Goal: Task Accomplishment & Management: Complete application form

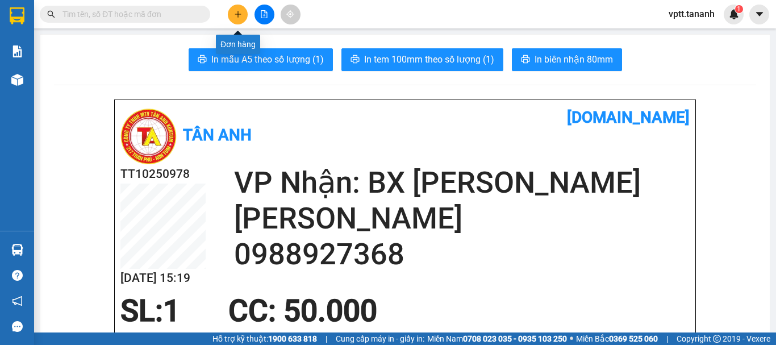
click at [237, 14] on icon "plus" at bounding box center [238, 14] width 8 height 8
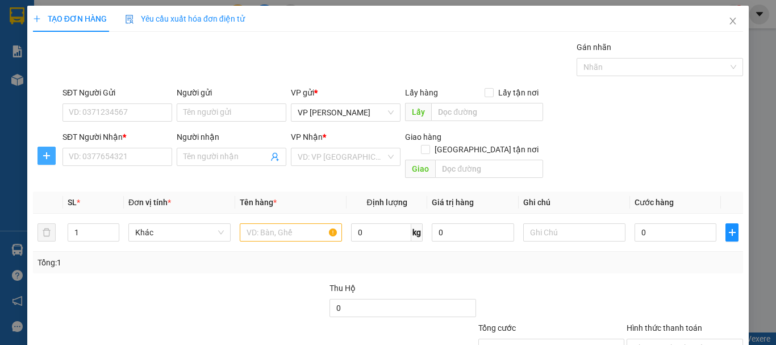
drag, startPoint x: 48, startPoint y: 157, endPoint x: 79, endPoint y: 148, distance: 32.0
click at [48, 157] on icon "plus" at bounding box center [46, 155] width 9 height 9
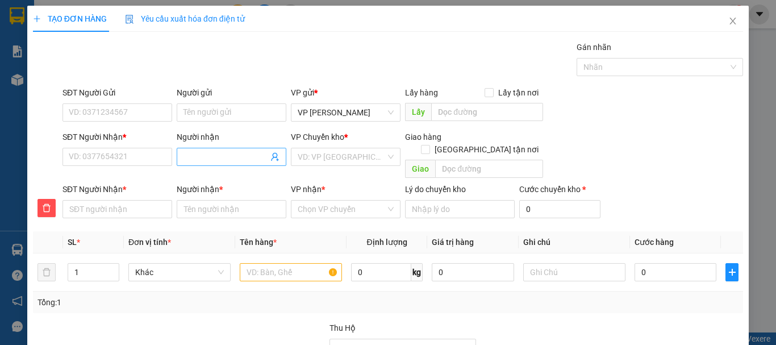
click at [216, 161] on input "Người nhận" at bounding box center [225, 157] width 85 height 12
type input "K"
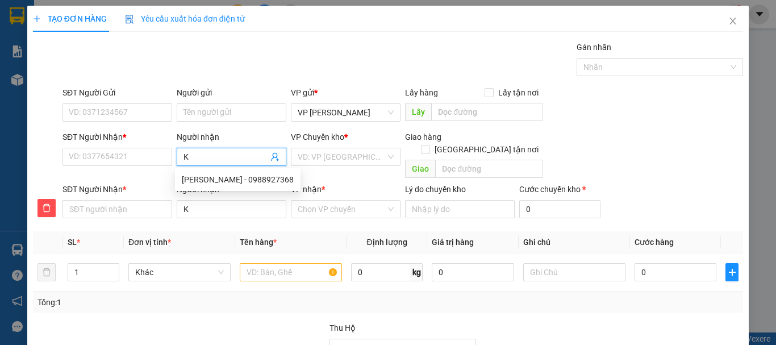
type input "KI"
type input "[PERSON_NAME]"
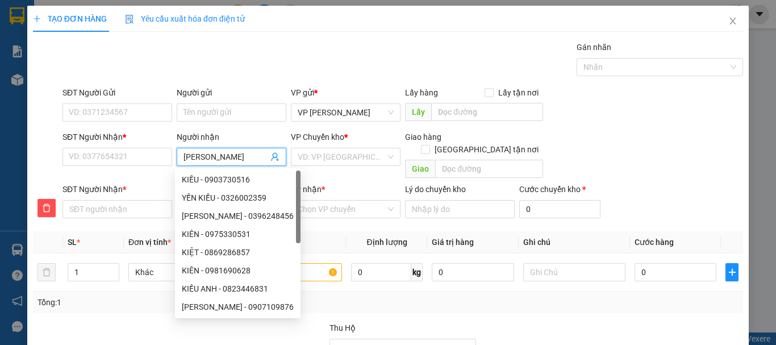
type input "[PERSON_NAME]"
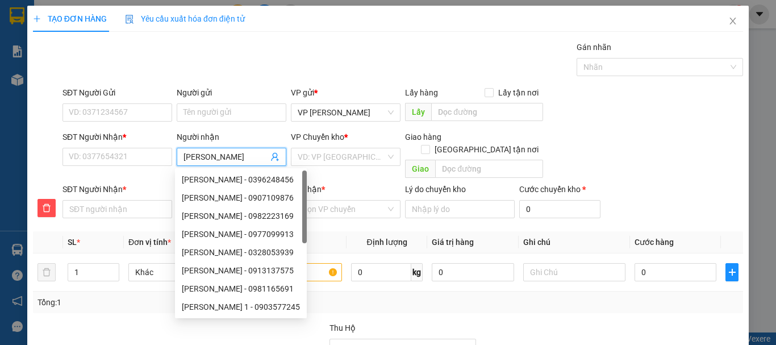
type input "[PERSON_NAME]"
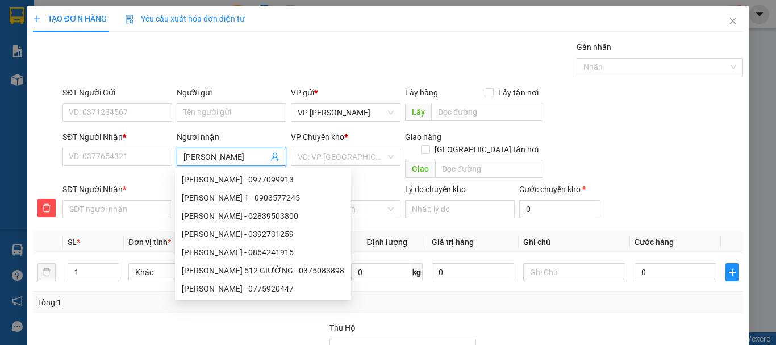
type input "[PERSON_NAME]"
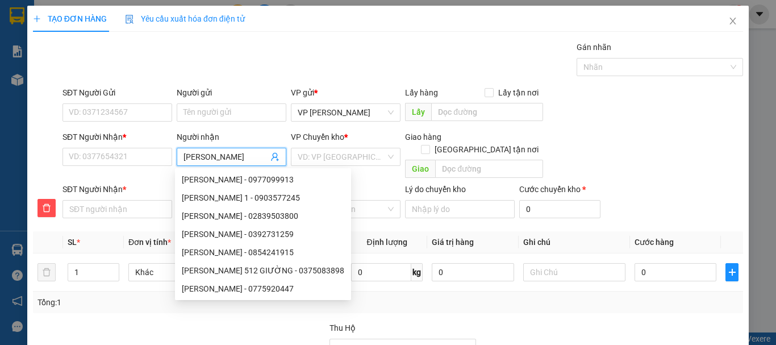
type input "[PERSON_NAME]"
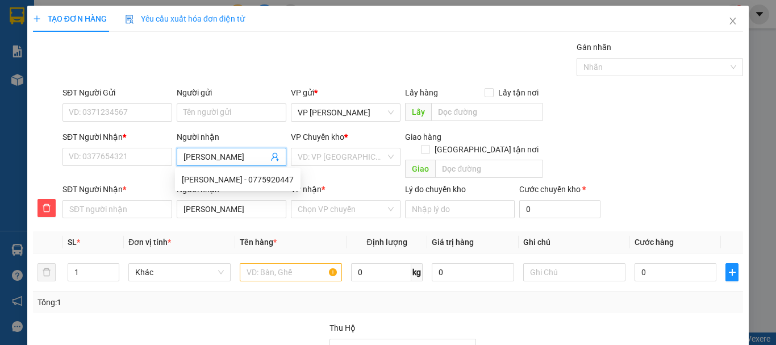
type input "[PERSON_NAME]"
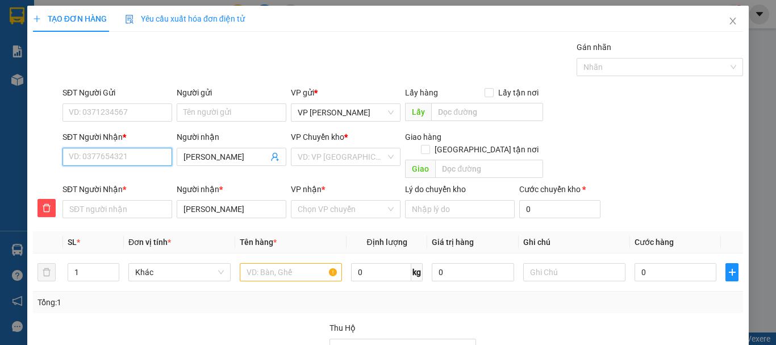
type input "0"
type input "09"
type input "096"
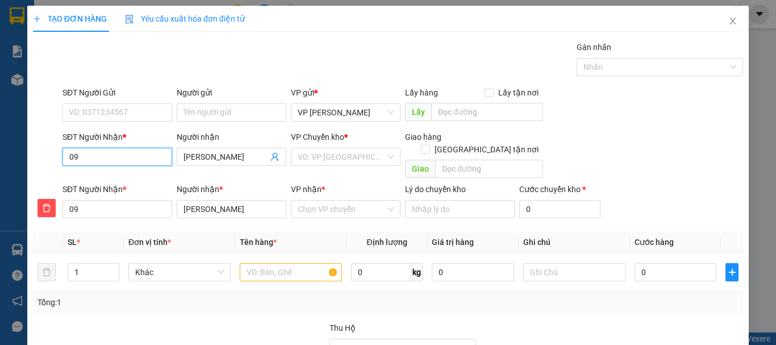
type input "096"
type input "0962"
type input "09626"
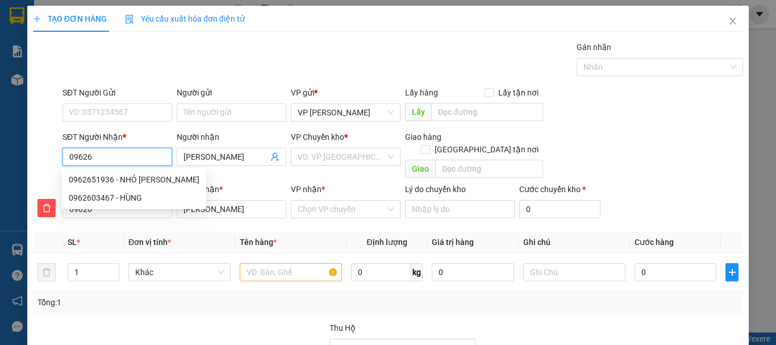
type input "096265"
type input "0962651"
click at [127, 177] on div "0962651936 - NHỎ [PERSON_NAME]" at bounding box center [134, 179] width 131 height 12
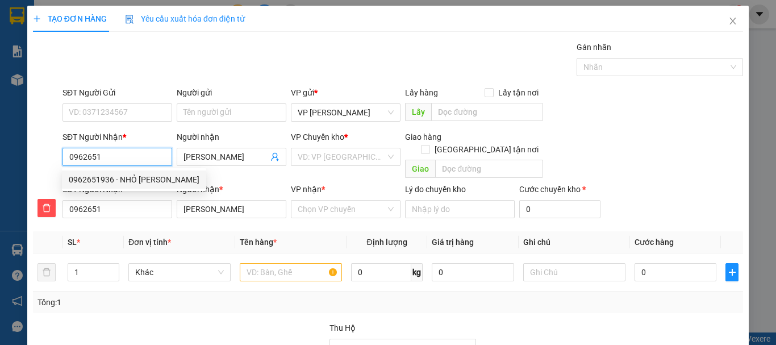
type input "0962651936"
type input "NHỎ [PERSON_NAME]"
type input "0962651936"
type input "NHỎ [PERSON_NAME]"
type input "120.000"
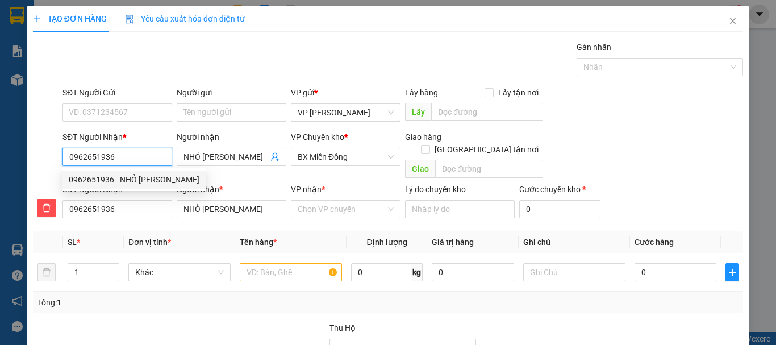
type input "120.000"
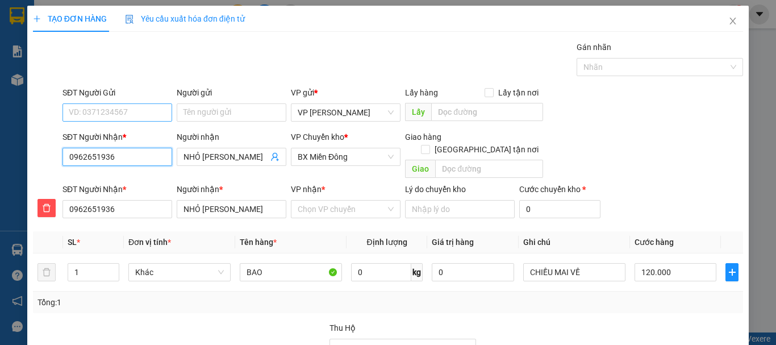
type input "0962651936"
click at [121, 114] on input "SĐT Người Gửi" at bounding box center [117, 112] width 110 height 18
type input "0355557179"
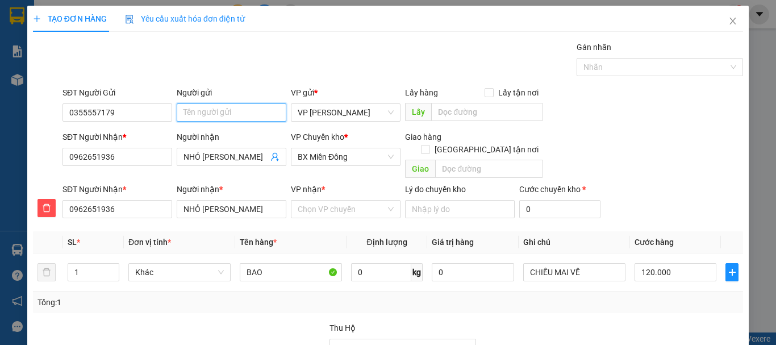
click at [195, 114] on input "Người gửi" at bounding box center [232, 112] width 110 height 18
type input "[PERSON_NAME]"
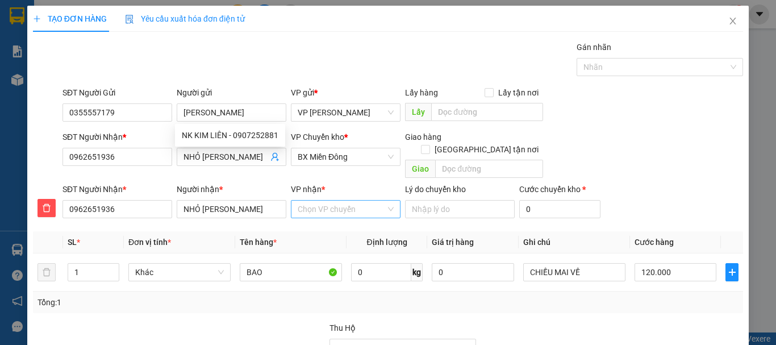
click at [324, 201] on input "VP nhận *" at bounding box center [342, 209] width 88 height 17
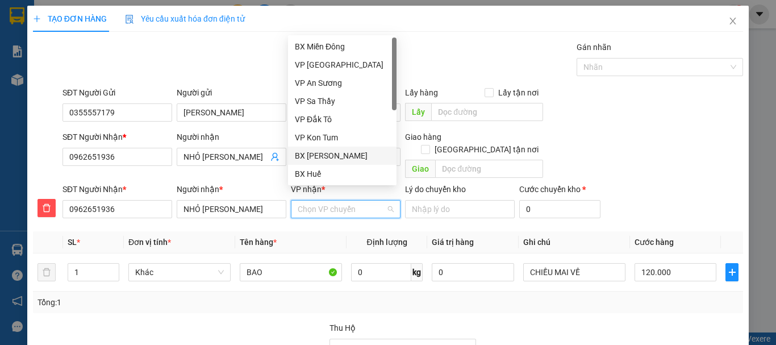
click at [334, 156] on div "BX [PERSON_NAME]" at bounding box center [342, 155] width 95 height 12
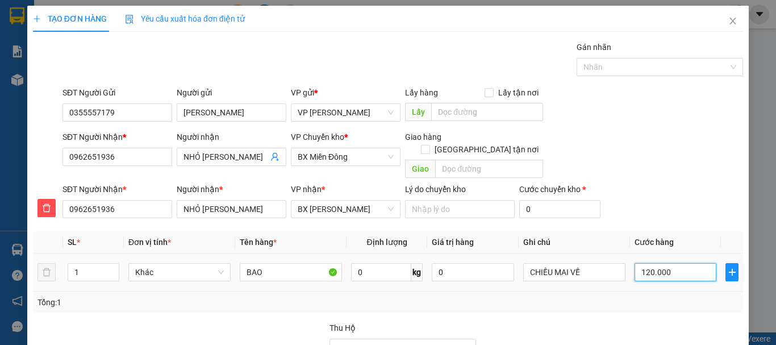
click at [647, 263] on input "120.000" at bounding box center [676, 272] width 82 height 18
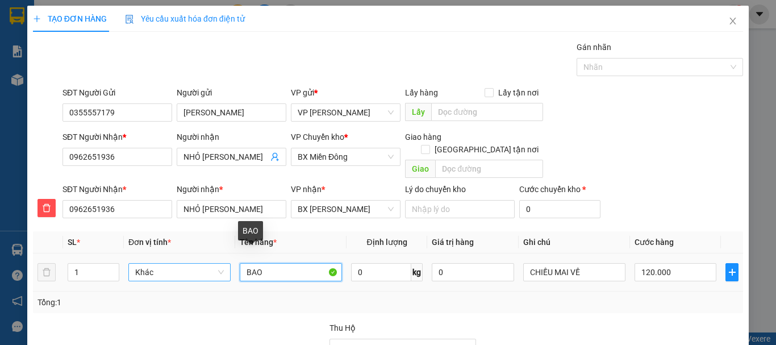
drag, startPoint x: 266, startPoint y: 259, endPoint x: 220, endPoint y: 260, distance: 46.0
click at [220, 260] on tr "1 Khác BAO 0 kg 0 CHIỀU MAI VỀ 120.000" at bounding box center [388, 272] width 710 height 38
type input "CỤC"
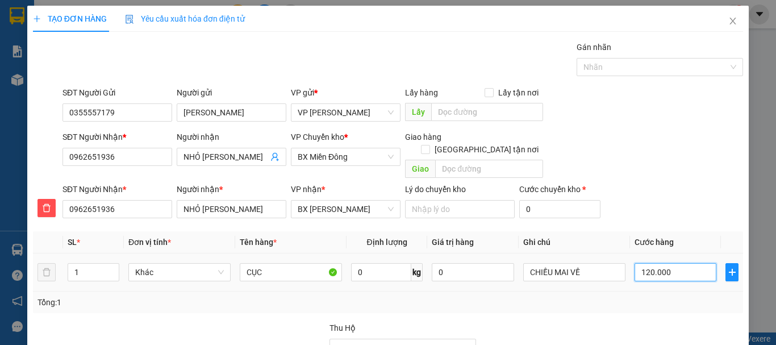
click at [643, 263] on input "120.000" at bounding box center [676, 272] width 82 height 18
type input "1"
type input "10"
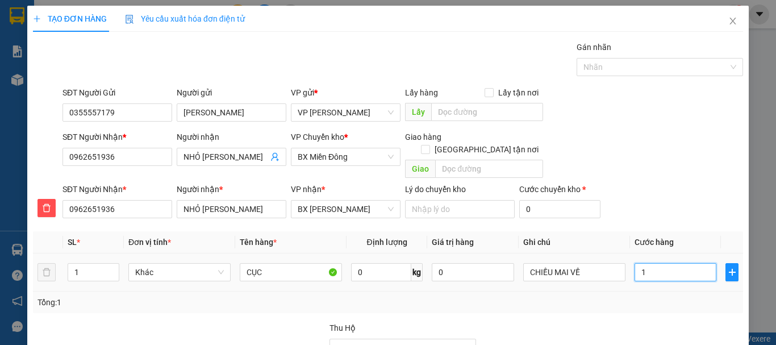
type input "10"
type input "100"
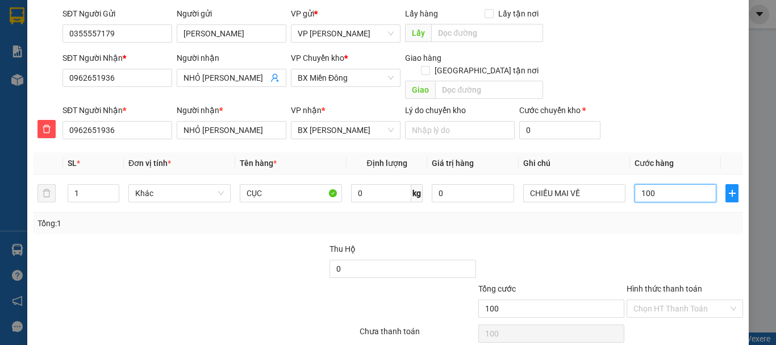
scroll to position [114, 0]
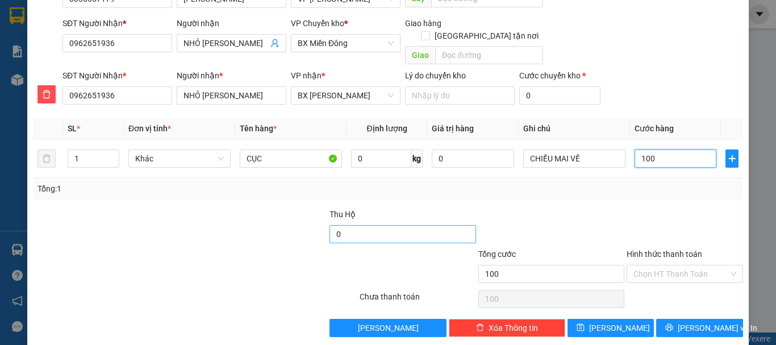
type input "100"
type input "100.000"
click at [345, 225] on input "0" at bounding box center [402, 234] width 146 height 18
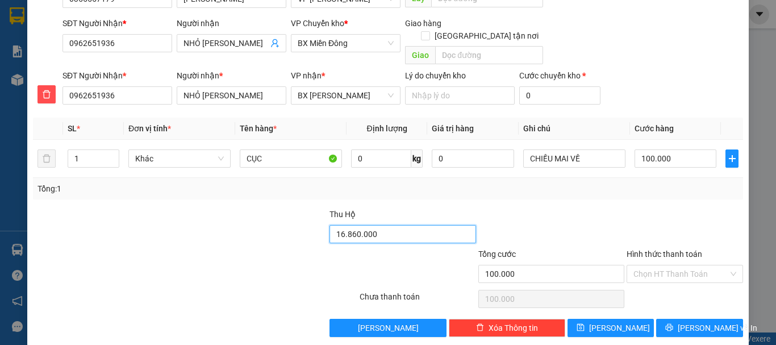
scroll to position [115, 0]
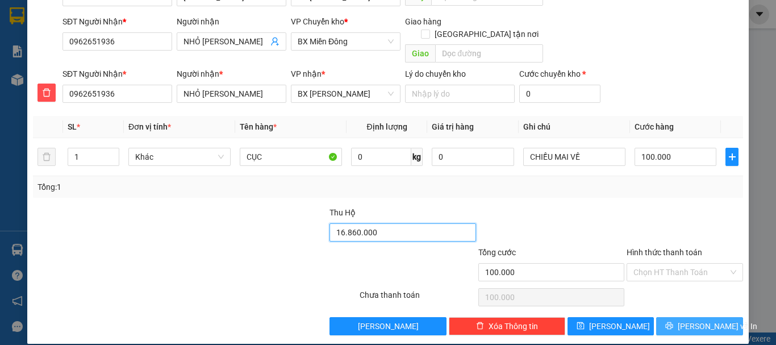
type input "16.860.000"
click at [700, 320] on span "[PERSON_NAME] và In" at bounding box center [718, 326] width 80 height 12
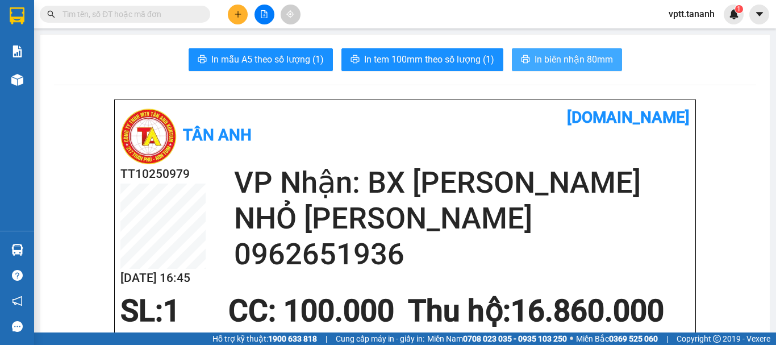
click at [570, 57] on span "In biên nhận 80mm" at bounding box center [574, 59] width 78 height 14
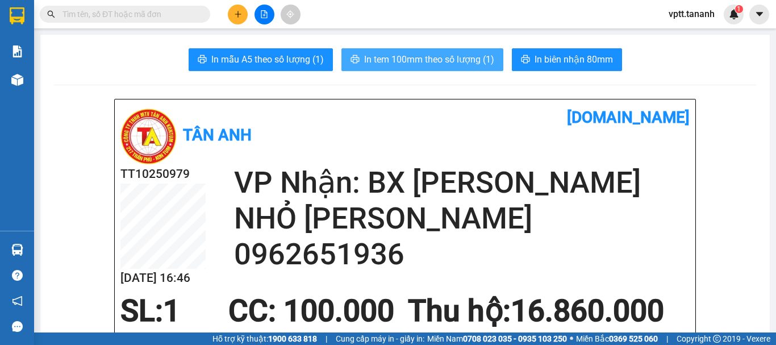
click at [456, 55] on span "In tem 100mm theo số lượng (1)" at bounding box center [429, 59] width 130 height 14
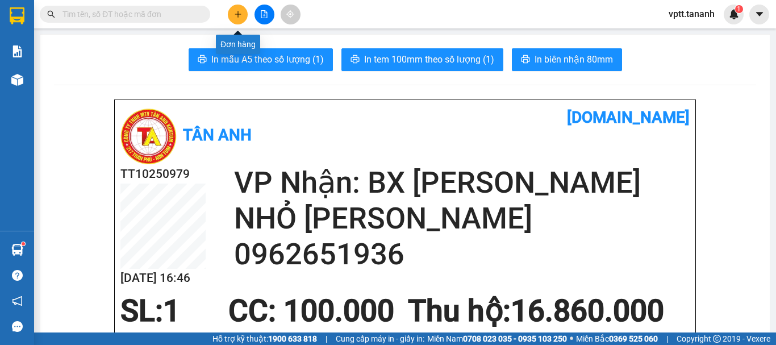
click at [240, 14] on icon "plus" at bounding box center [238, 14] width 6 height 1
